Goal: Information Seeking & Learning: Learn about a topic

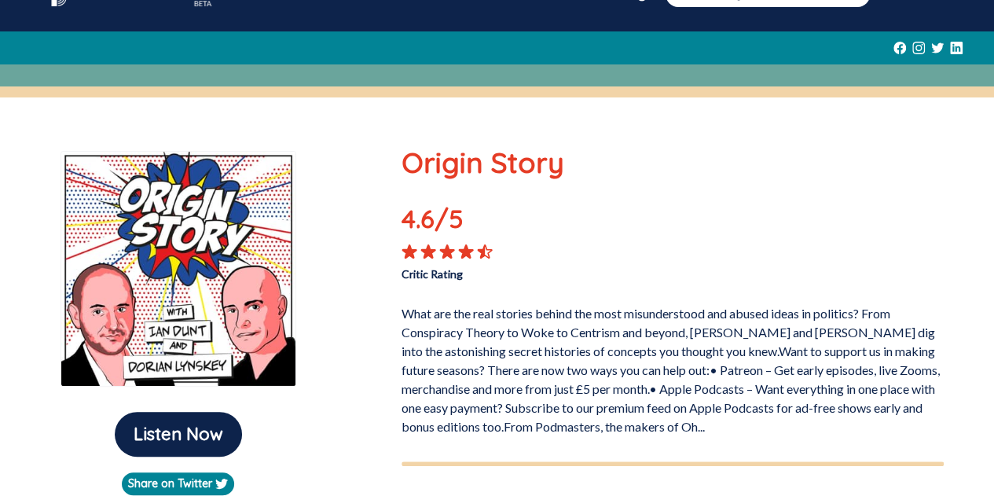
scroll to position [157, 0]
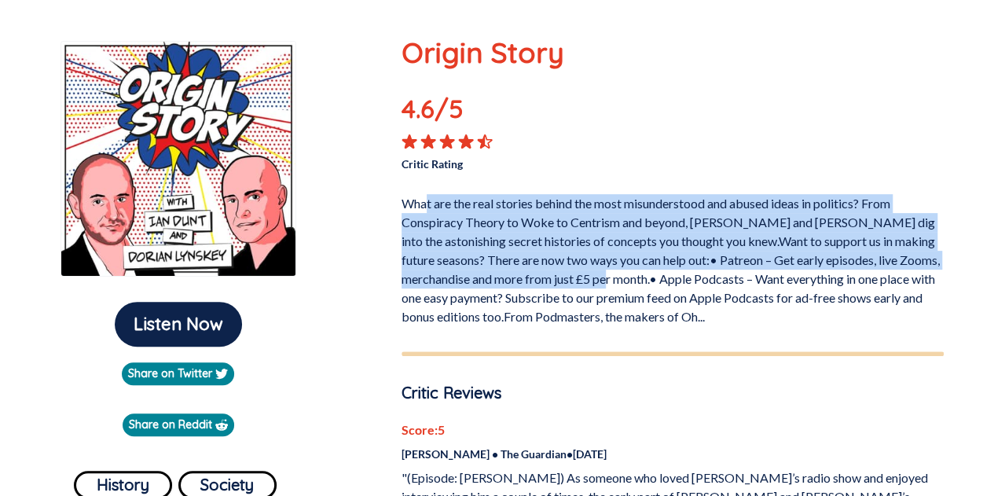
drag, startPoint x: 428, startPoint y: 203, endPoint x: 612, endPoint y: 164, distance: 187.9
click at [635, 273] on p "What are the real stories behind the most misunderstood and abused ideas in pol…" at bounding box center [673, 257] width 542 height 138
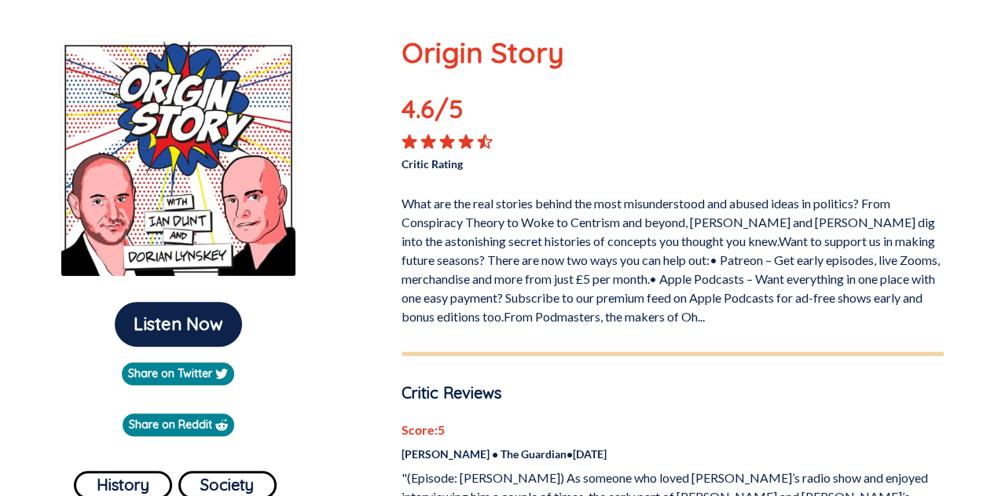
click at [625, 144] on div at bounding box center [537, 142] width 271 height 16
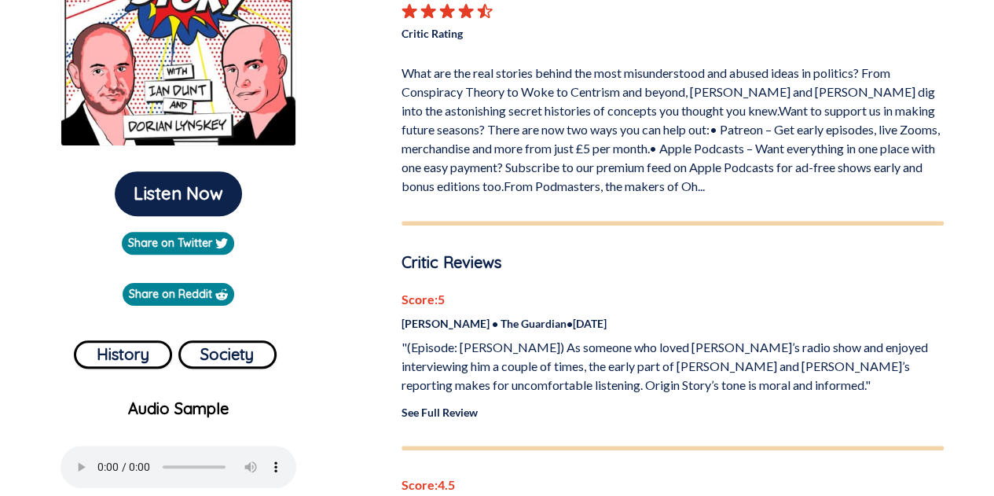
scroll to position [314, 0]
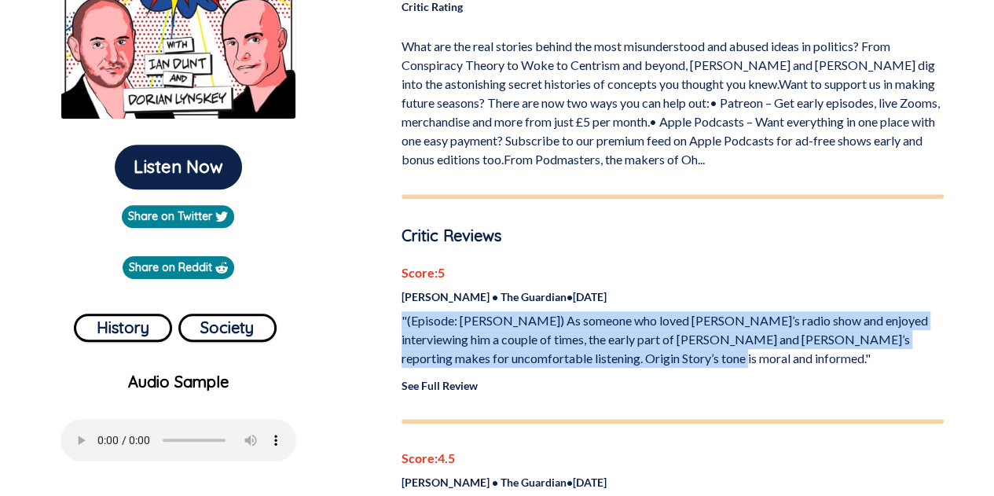
drag, startPoint x: 399, startPoint y: 321, endPoint x: 648, endPoint y: 359, distance: 251.9
click at [652, 361] on p ""(Episode: [PERSON_NAME]) As someone who loved [PERSON_NAME]’s radio show and e…" at bounding box center [673, 339] width 542 height 57
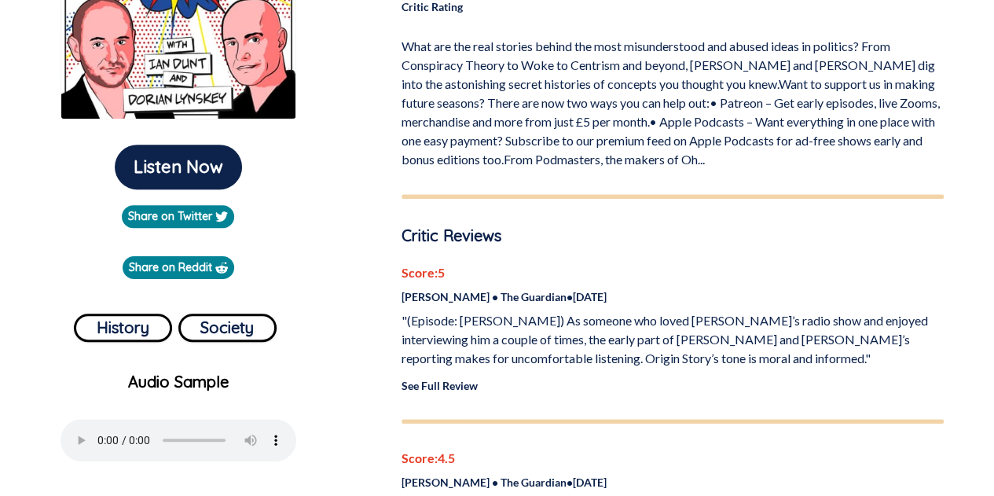
click at [701, 371] on div "Score: 5 [PERSON_NAME] • The Guardian • [DATE] "(Episode: [PERSON_NAME]) As som…" at bounding box center [673, 328] width 542 height 130
click at [459, 381] on link "See Full Review" at bounding box center [440, 385] width 76 height 13
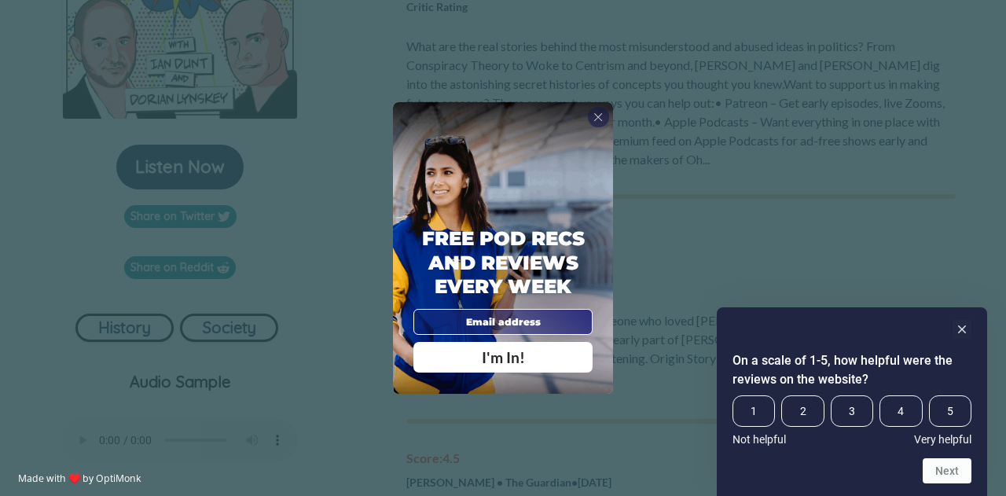
click at [606, 113] on div "X" at bounding box center [598, 117] width 20 height 20
